Goal: Transaction & Acquisition: Book appointment/travel/reservation

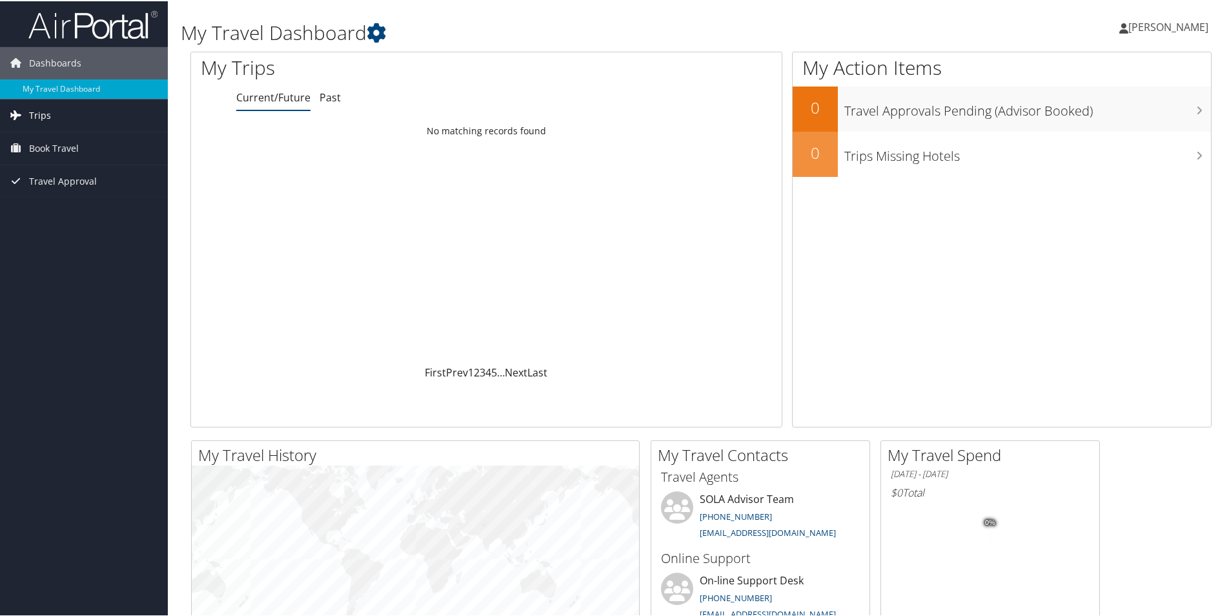
click at [48, 114] on span "Trips" at bounding box center [40, 114] width 22 height 32
click at [66, 203] on span "Book Travel" at bounding box center [54, 205] width 50 height 32
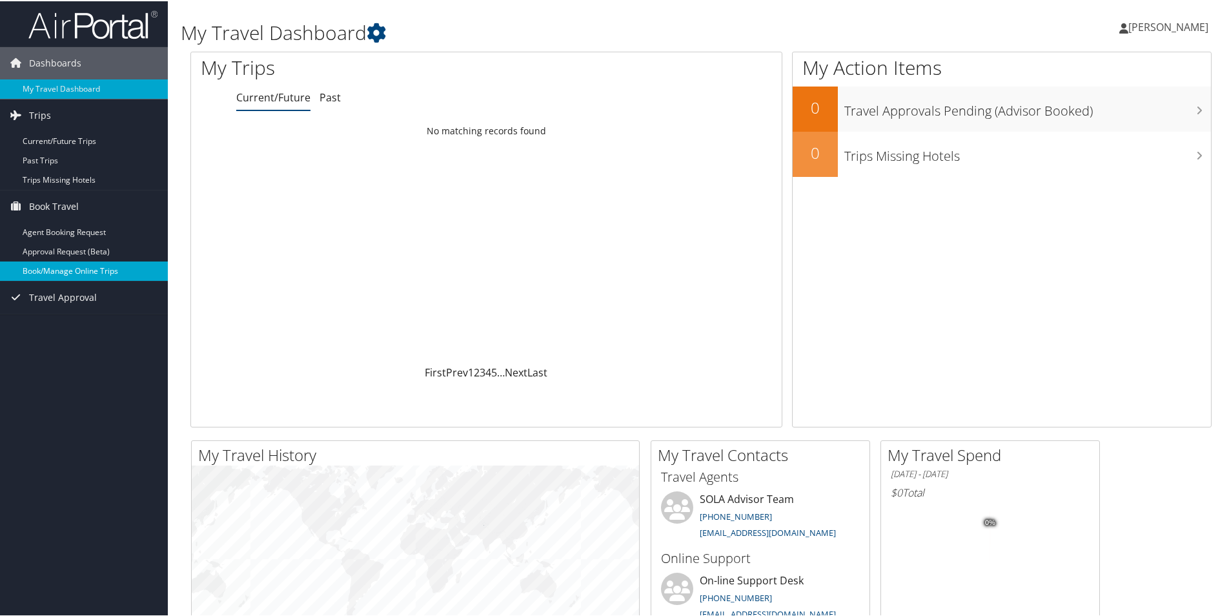
click at [68, 268] on link "Book/Manage Online Trips" at bounding box center [84, 269] width 168 height 19
click at [72, 268] on link "Book/Manage Online Trips" at bounding box center [84, 269] width 168 height 19
